Goal: Register for event/course

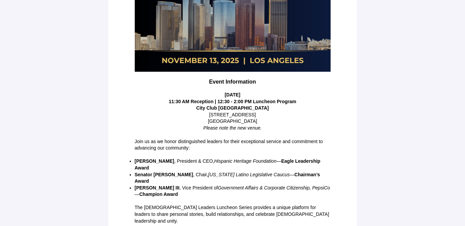
scroll to position [166, 0]
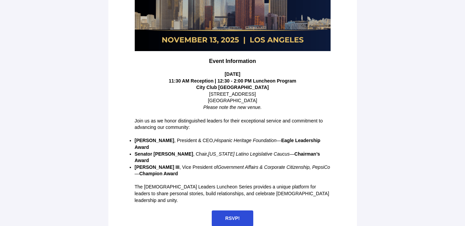
click at [234, 215] on span "RSVP!" at bounding box center [232, 217] width 15 height 5
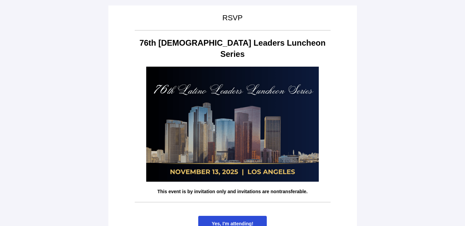
scroll to position [30, 0]
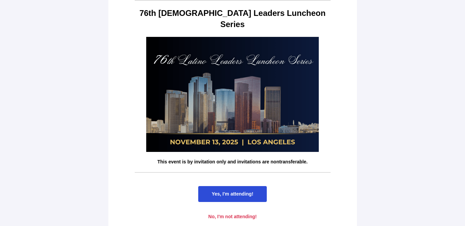
click at [228, 191] on span "Yes, I'm attending!" at bounding box center [233, 193] width 42 height 5
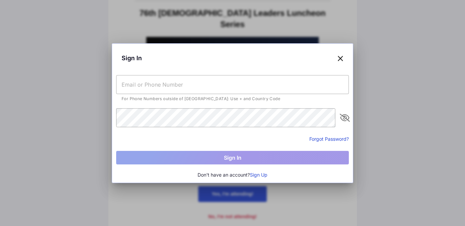
scroll to position [0, 0]
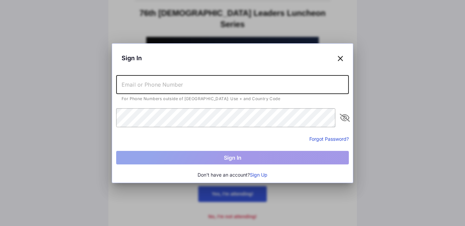
click at [214, 85] on input "text" at bounding box center [232, 84] width 233 height 19
type input "[PERSON_NAME][EMAIL_ADDRESS][DOMAIN_NAME]"
click at [262, 177] on button "Sign Up" at bounding box center [259, 174] width 18 height 7
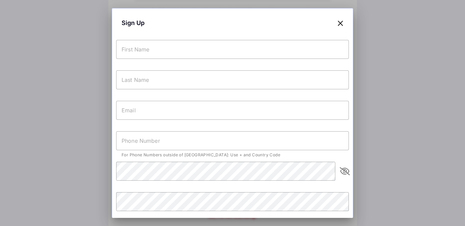
click at [213, 52] on input "text" at bounding box center [232, 49] width 233 height 19
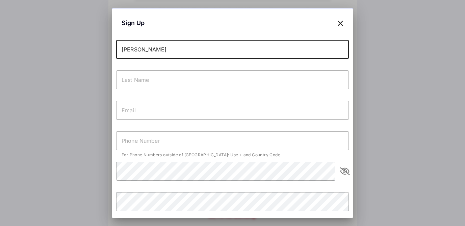
type input "[PERSON_NAME]"
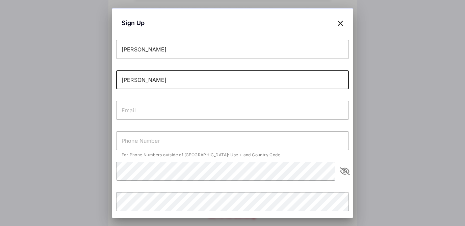
type input "[PERSON_NAME]"
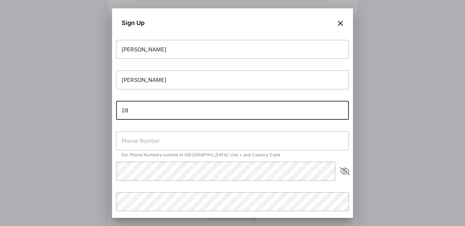
type input "2"
type input "[PERSON_NAME][EMAIL_ADDRESS][DOMAIN_NAME]"
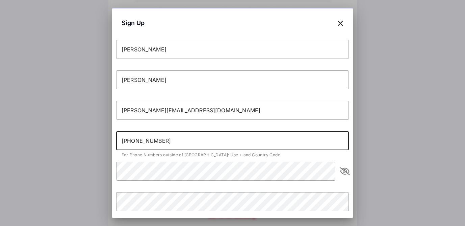
type input "[PHONE_NUMBER]"
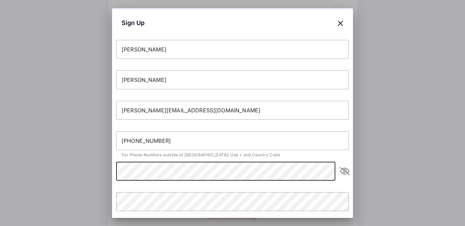
scroll to position [45, 0]
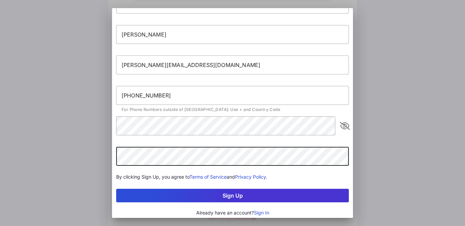
click at [116, 188] on button "Sign Up" at bounding box center [232, 195] width 233 height 14
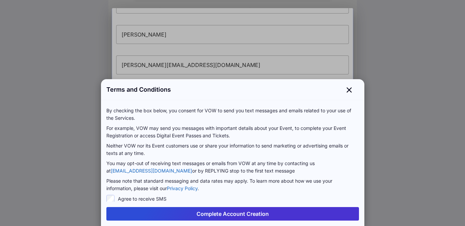
click at [143, 217] on button "Complete Account Creation" at bounding box center [232, 214] width 253 height 14
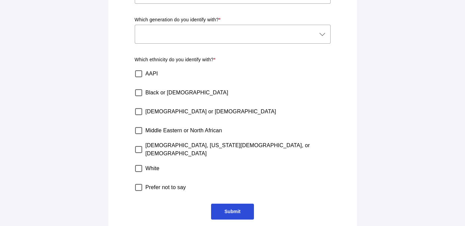
scroll to position [0, 0]
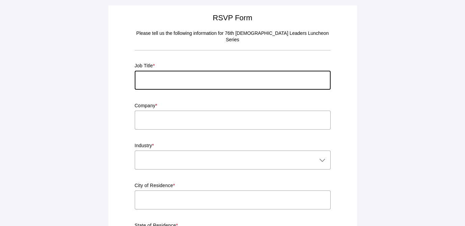
click at [211, 71] on input "text" at bounding box center [233, 80] width 196 height 19
type input "Executive Director"
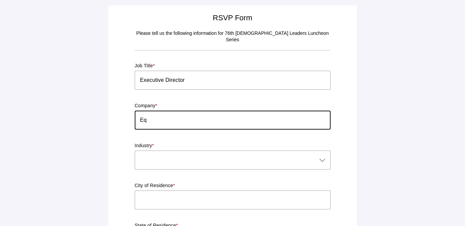
type input "E"
type input "Equality [US_STATE]"
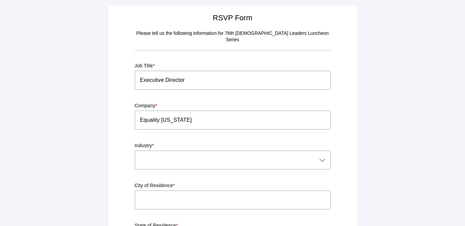
click at [230, 142] on p "Industry *" at bounding box center [233, 145] width 196 height 7
click at [231, 151] on div at bounding box center [226, 159] width 182 height 19
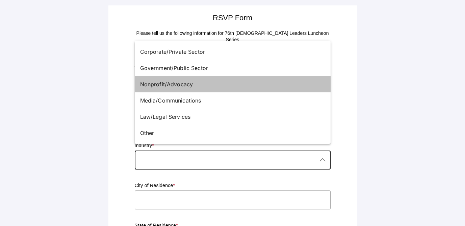
click at [215, 84] on div "Nonprofit/Advocacy" at bounding box center [230, 84] width 180 height 8
type input "Nonprofit/Advocacy"
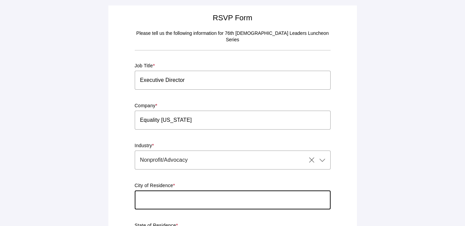
click at [219, 193] on input "text" at bounding box center [233, 199] width 196 height 19
type input "[GEOGRAPHIC_DATA]"
type input "[US_STATE]"
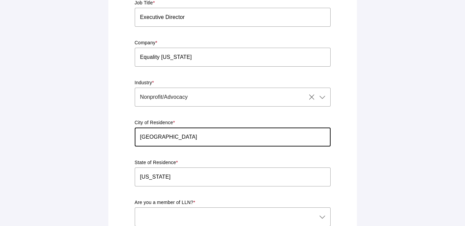
scroll to position [72, 0]
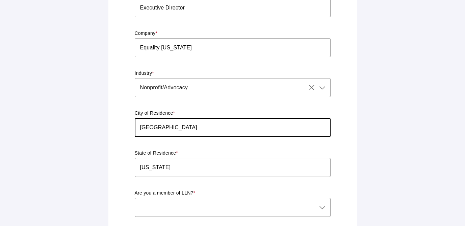
click at [152, 120] on input "[GEOGRAPHIC_DATA]" at bounding box center [233, 127] width 196 height 19
click at [142, 121] on input "los Angeles" at bounding box center [233, 127] width 196 height 19
type input "[GEOGRAPHIC_DATA]"
click at [188, 198] on div at bounding box center [226, 207] width 182 height 19
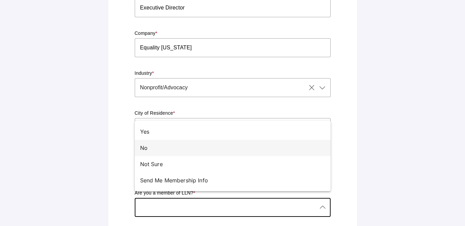
click at [183, 149] on div "No" at bounding box center [230, 148] width 180 height 8
type input "No"
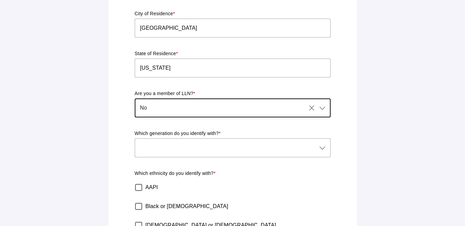
scroll to position [173, 0]
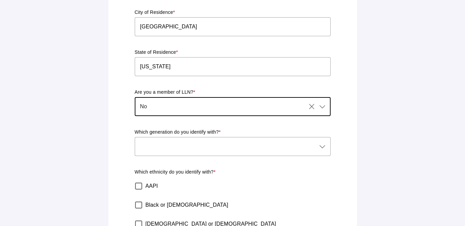
click at [185, 140] on div at bounding box center [226, 146] width 182 height 19
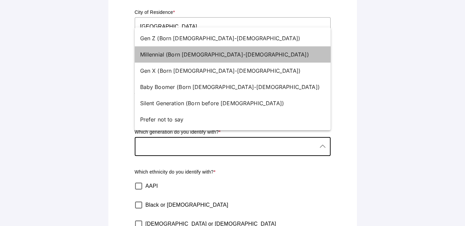
click at [185, 51] on div "Millennial (Born [DEMOGRAPHIC_DATA]-[DEMOGRAPHIC_DATA])" at bounding box center [230, 54] width 180 height 8
type input "Millennial (Born [DEMOGRAPHIC_DATA]-[DEMOGRAPHIC_DATA])"
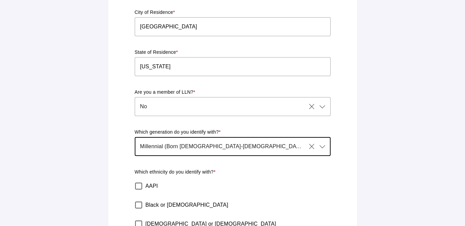
click at [200, 142] on span "Millennial (Born [DEMOGRAPHIC_DATA]-[DEMOGRAPHIC_DATA])" at bounding box center [222, 146] width 164 height 8
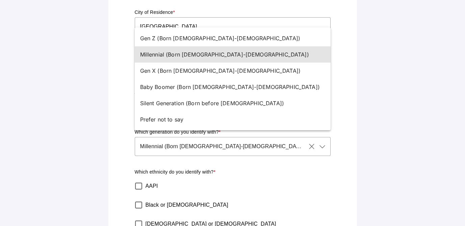
click at [290, 181] on div "AAPI" at bounding box center [231, 185] width 199 height 19
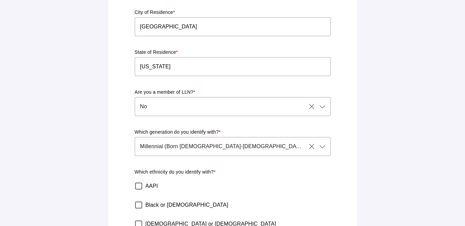
click at [148, 182] on label "AAPI" at bounding box center [152, 185] width 12 height 19
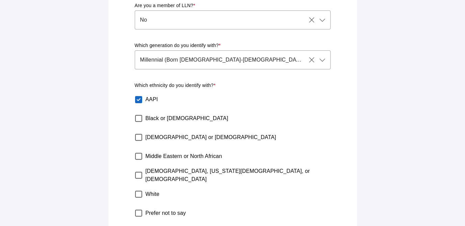
scroll to position [285, 0]
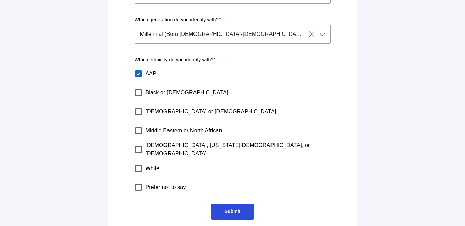
click at [228, 210] on span "Submit" at bounding box center [232, 211] width 43 height 16
